Goal: Find specific page/section: Find specific page/section

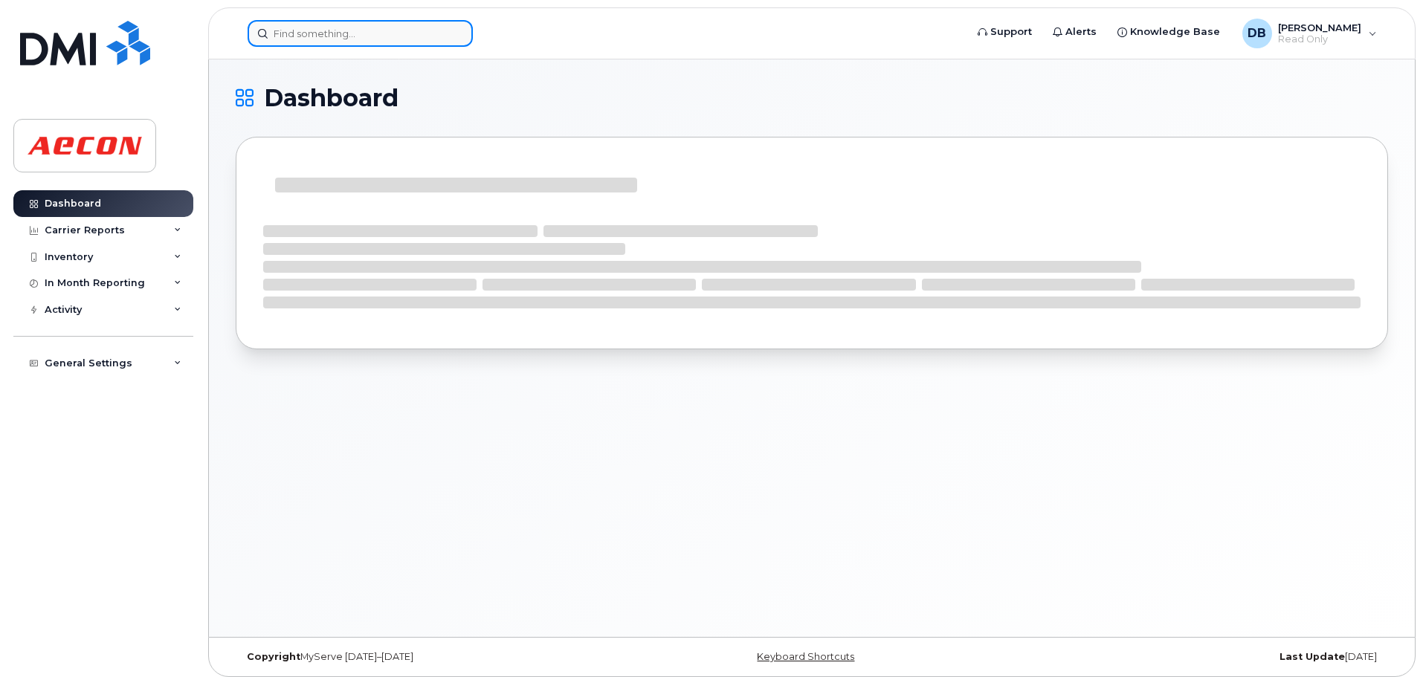
click at [448, 31] on div at bounding box center [360, 33] width 225 height 27
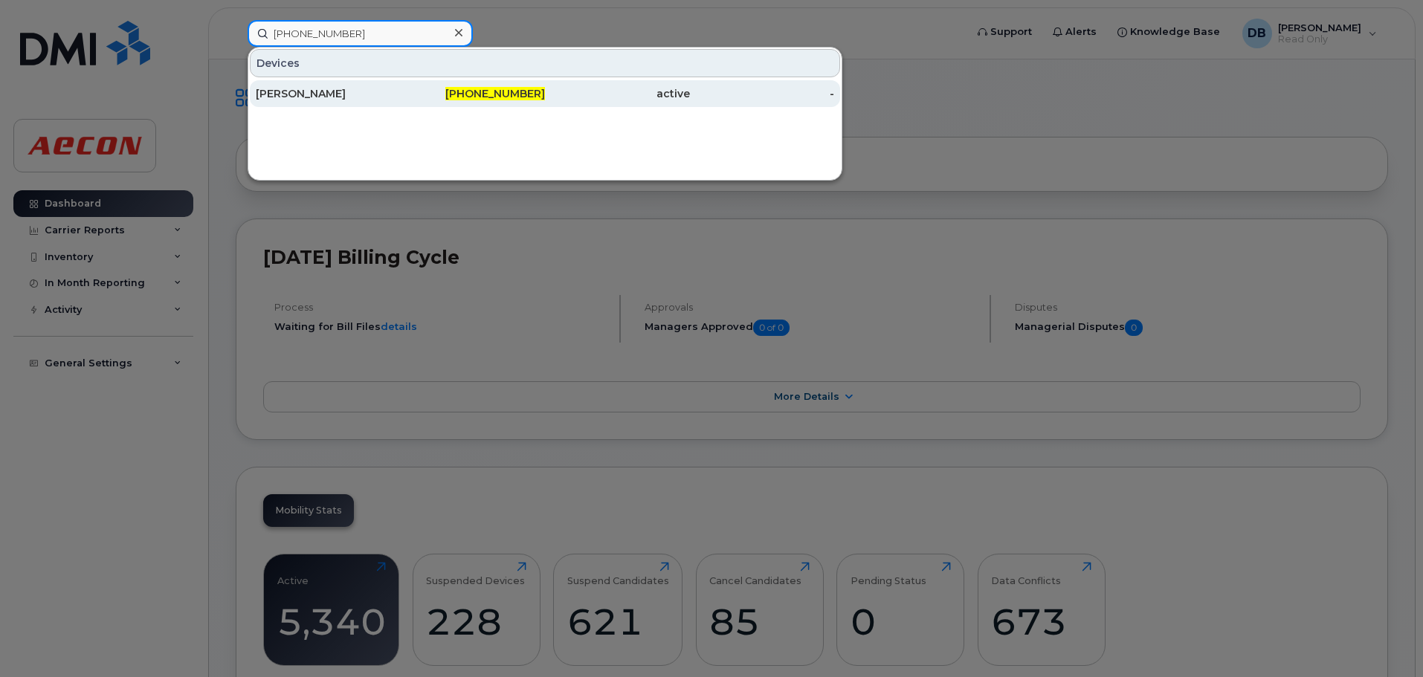
type input "647-385-2356"
click at [480, 94] on span "647-385-2356" at bounding box center [495, 93] width 100 height 13
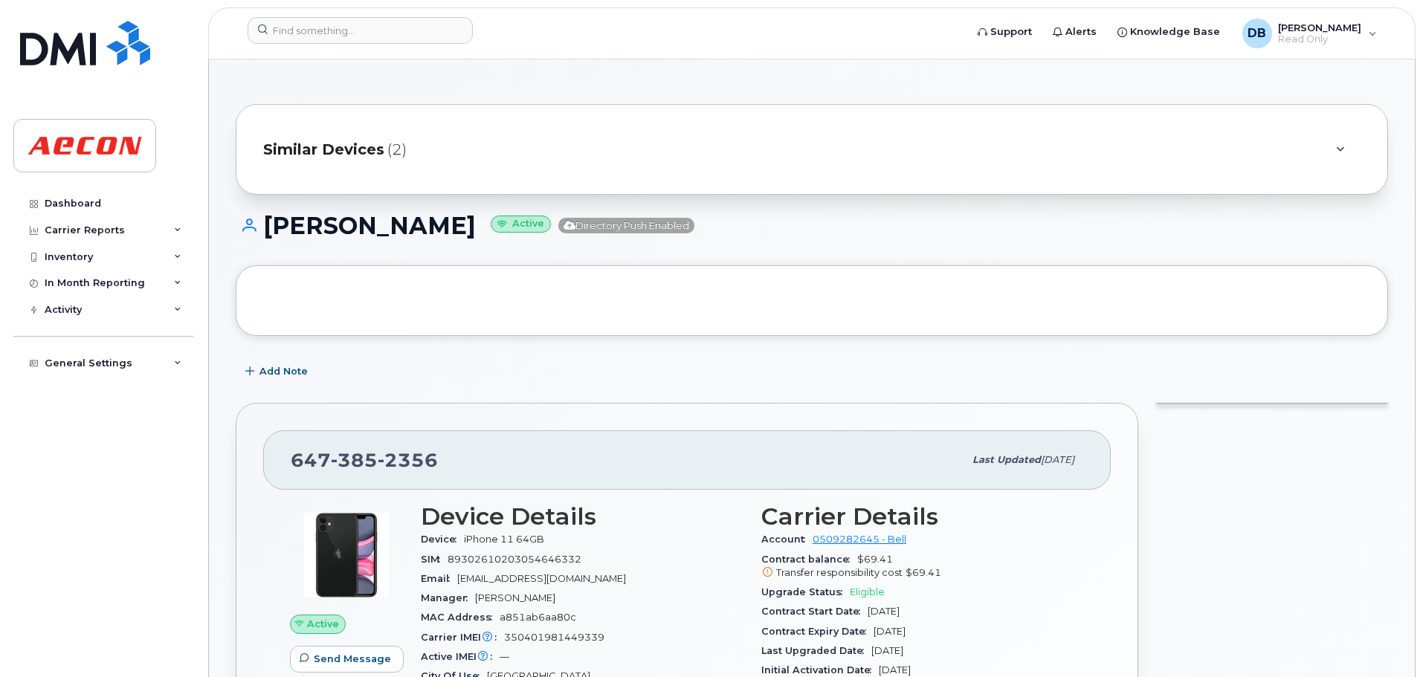
click at [1336, 148] on icon at bounding box center [1340, 150] width 8 height 10
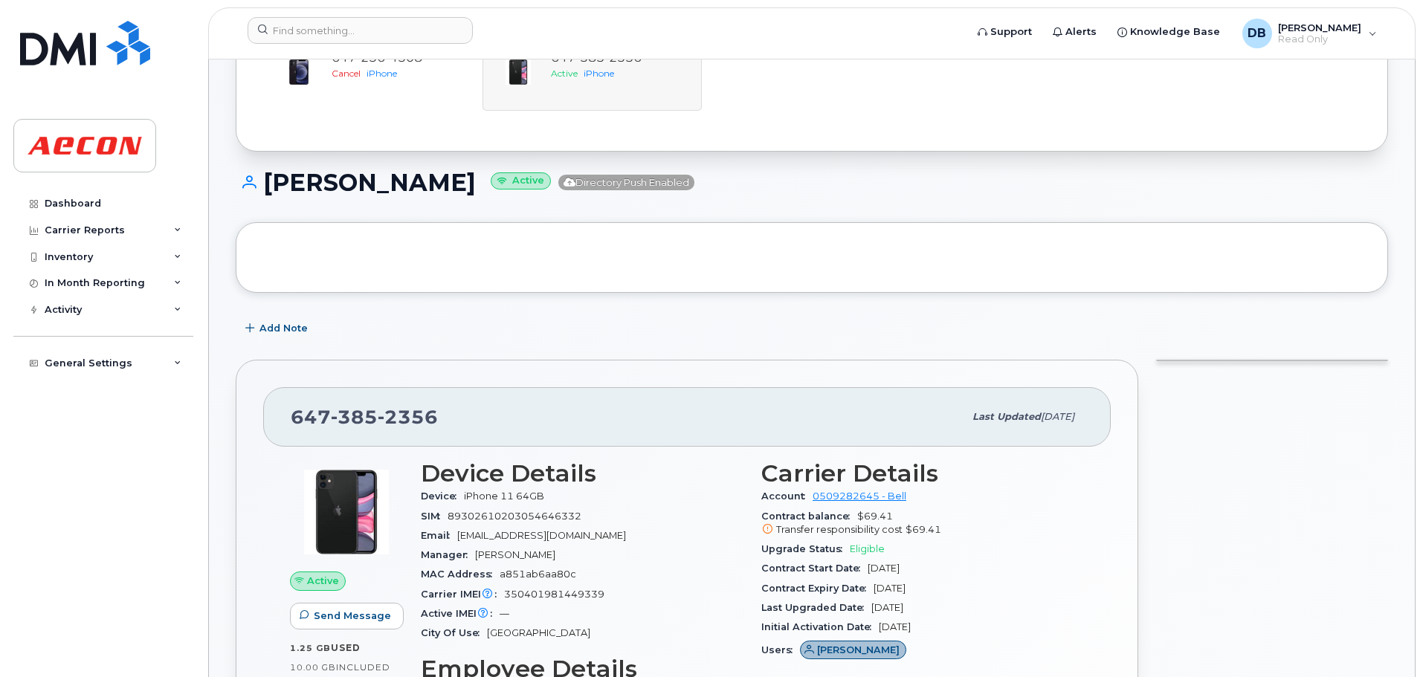
scroll to position [74, 0]
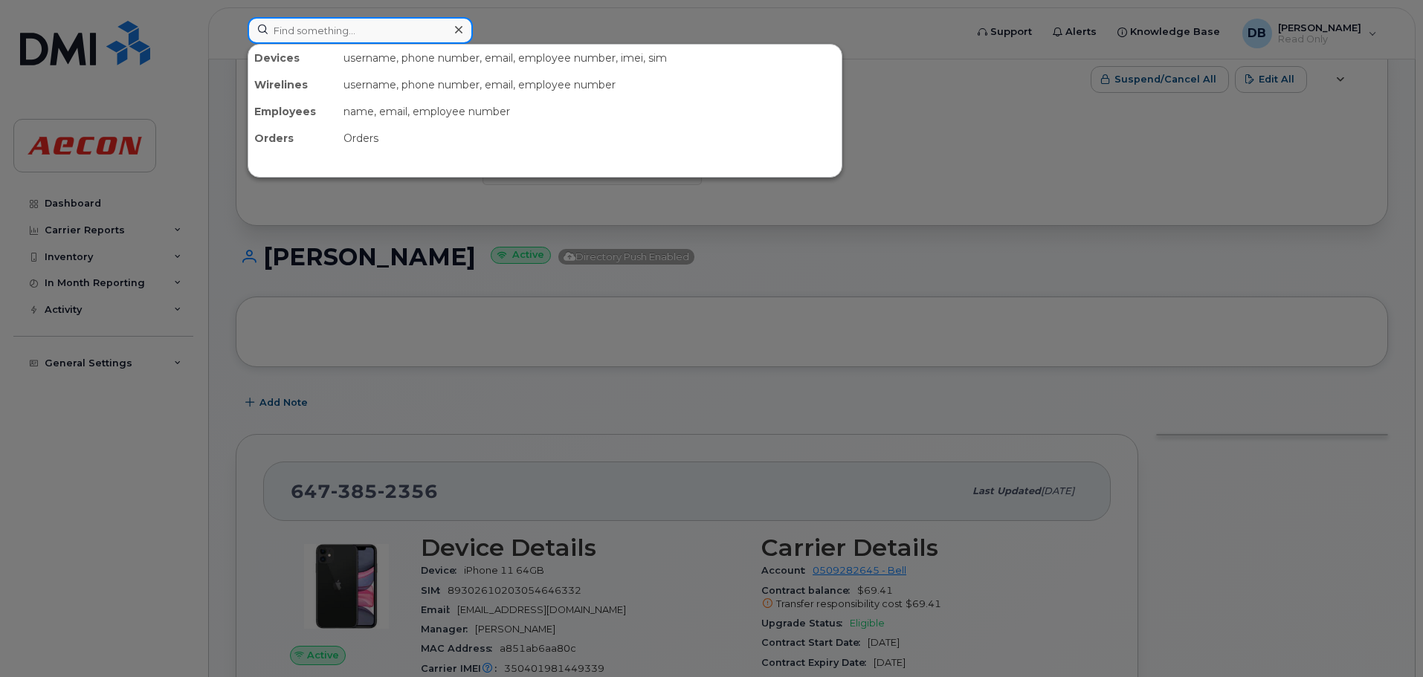
click at [431, 28] on input at bounding box center [360, 30] width 225 height 27
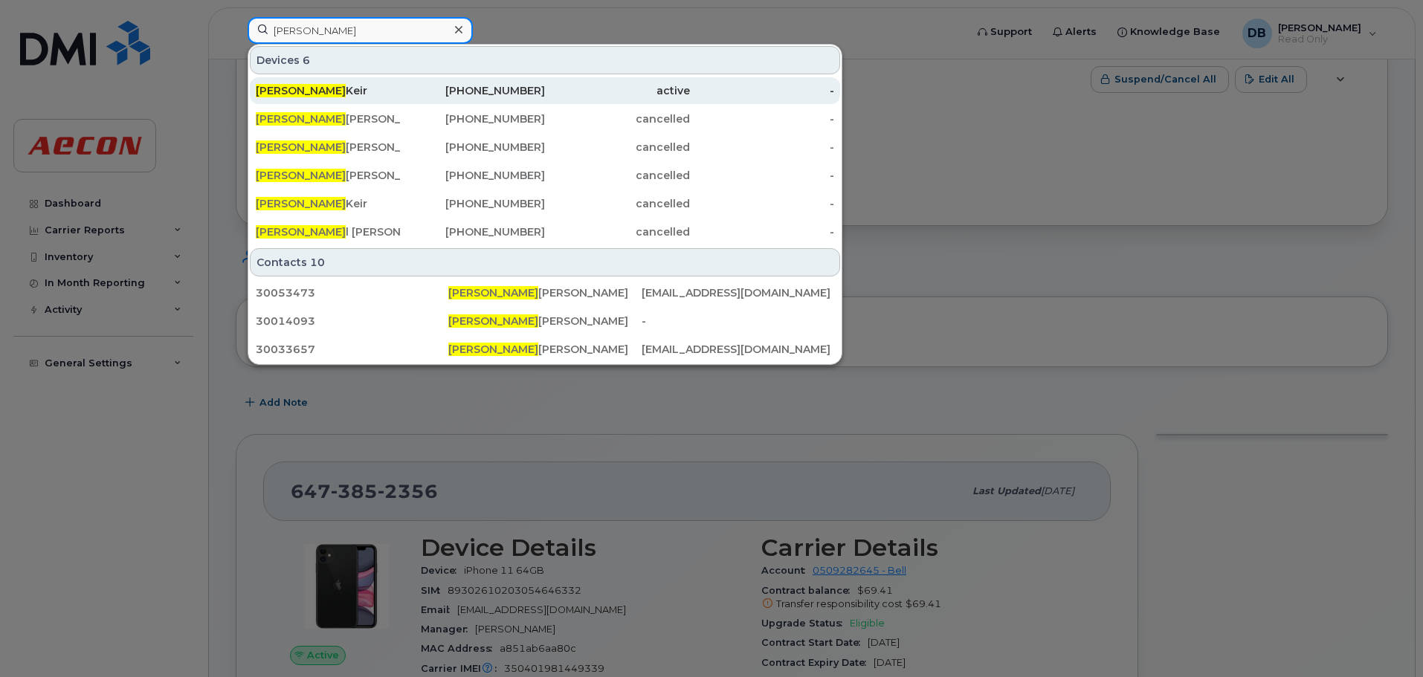
type input "Krista"
click at [392, 85] on div "Krista Keir" at bounding box center [328, 90] width 145 height 15
